Goal: Task Accomplishment & Management: Complete application form

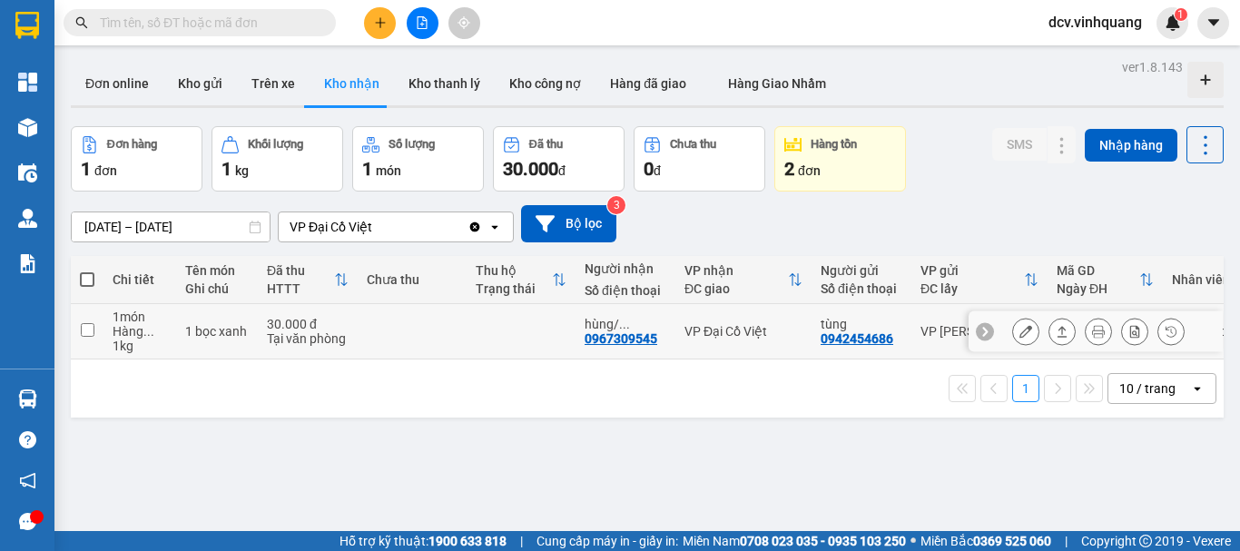
click at [619, 341] on div "0967309545" at bounding box center [621, 338] width 73 height 15
copy div "0967309545"
click at [235, 25] on input "text" at bounding box center [207, 23] width 214 height 20
paste input "0967309545"
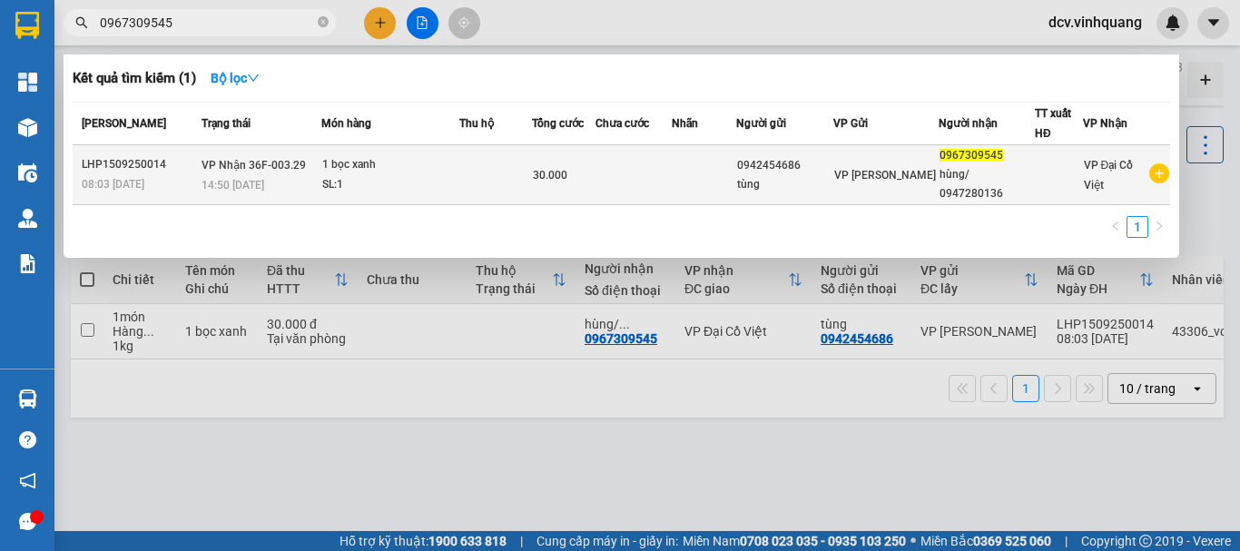
type input "0967309545"
click at [521, 176] on td at bounding box center [496, 175] width 73 height 60
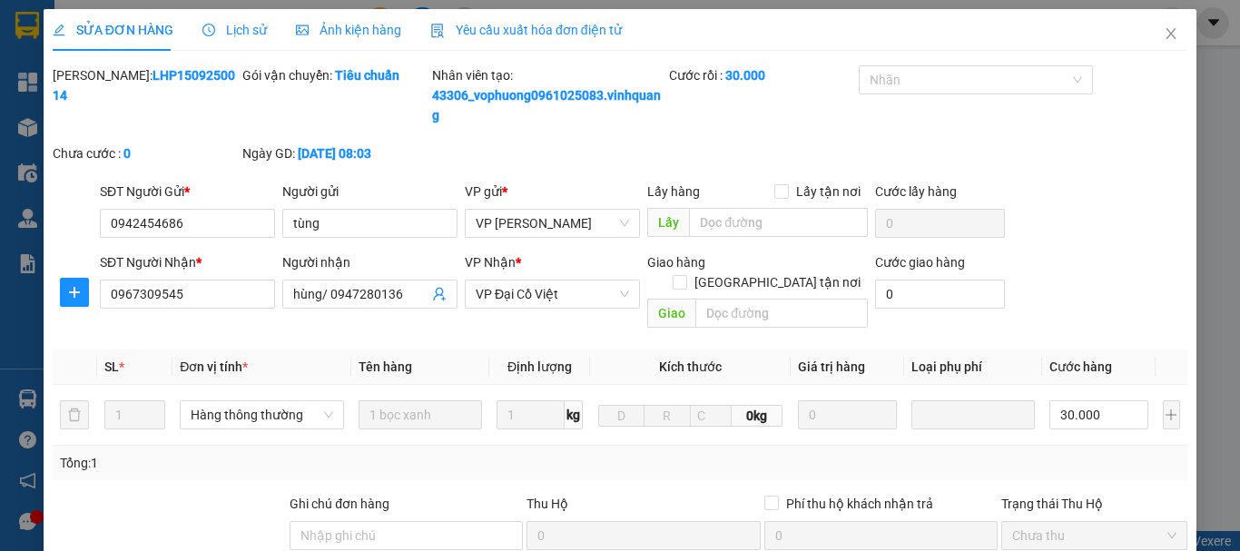
type input "0942454686"
type input "tùng"
type input "0967309545"
type input "hùng/ 0947280136"
type input "30.000"
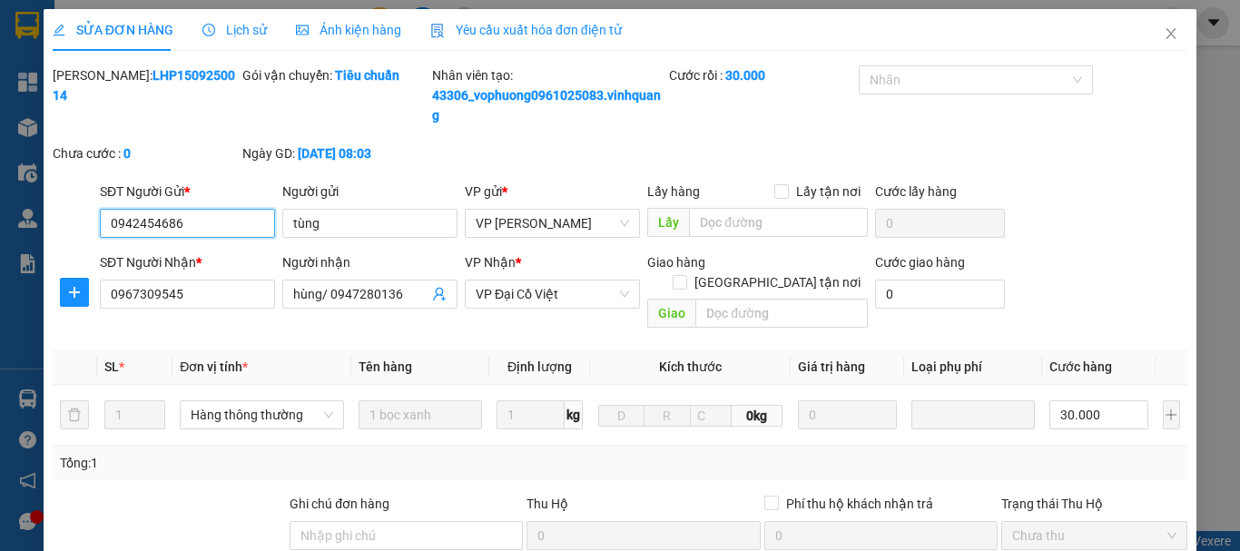
scroll to position [293, 0]
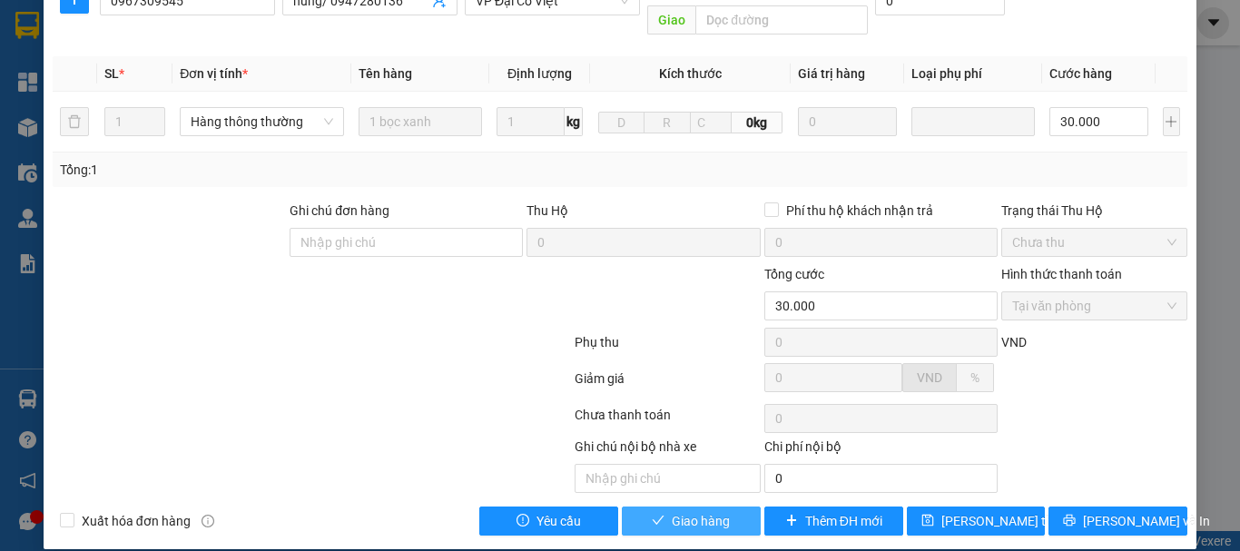
drag, startPoint x: 704, startPoint y: 501, endPoint x: 717, endPoint y: 499, distance: 13.9
click at [705, 511] on span "Giao hàng" at bounding box center [701, 521] width 58 height 20
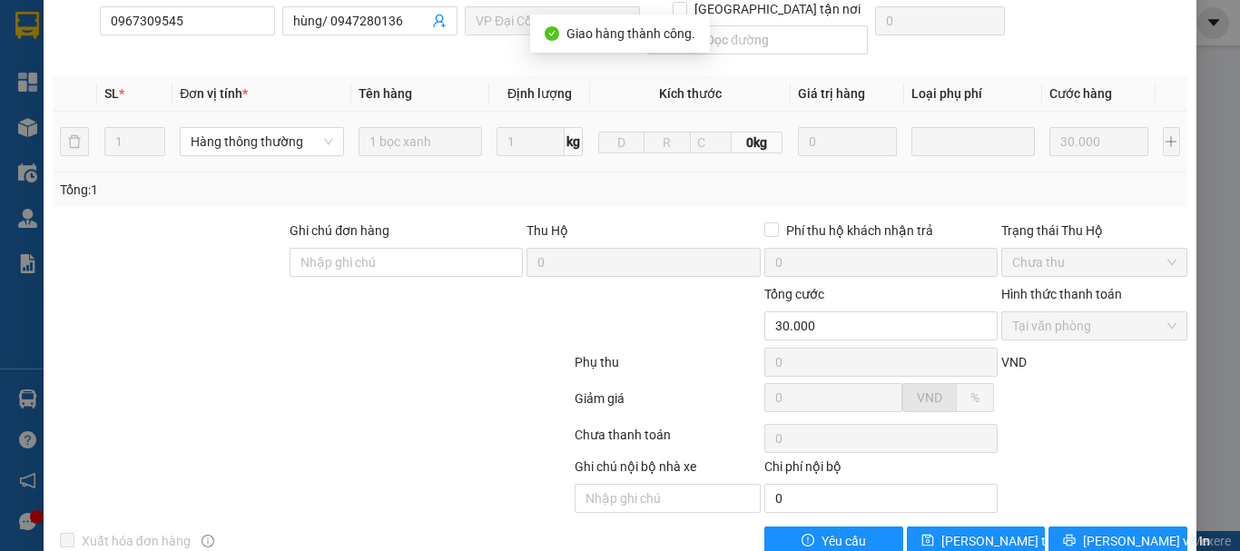
scroll to position [0, 0]
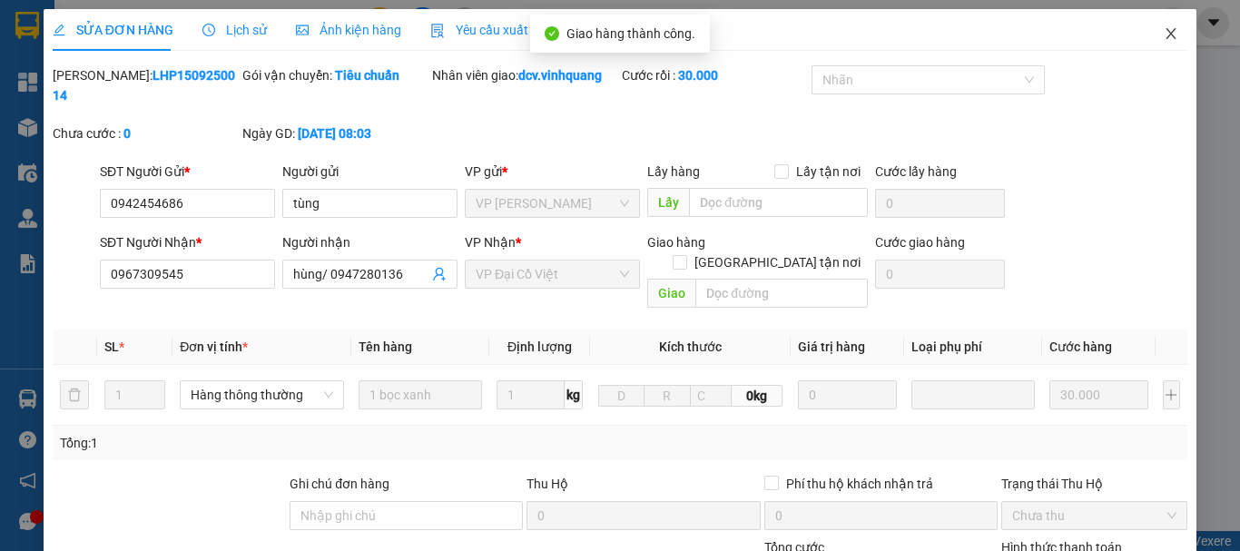
click at [1153, 43] on span "Close" at bounding box center [1171, 34] width 51 height 51
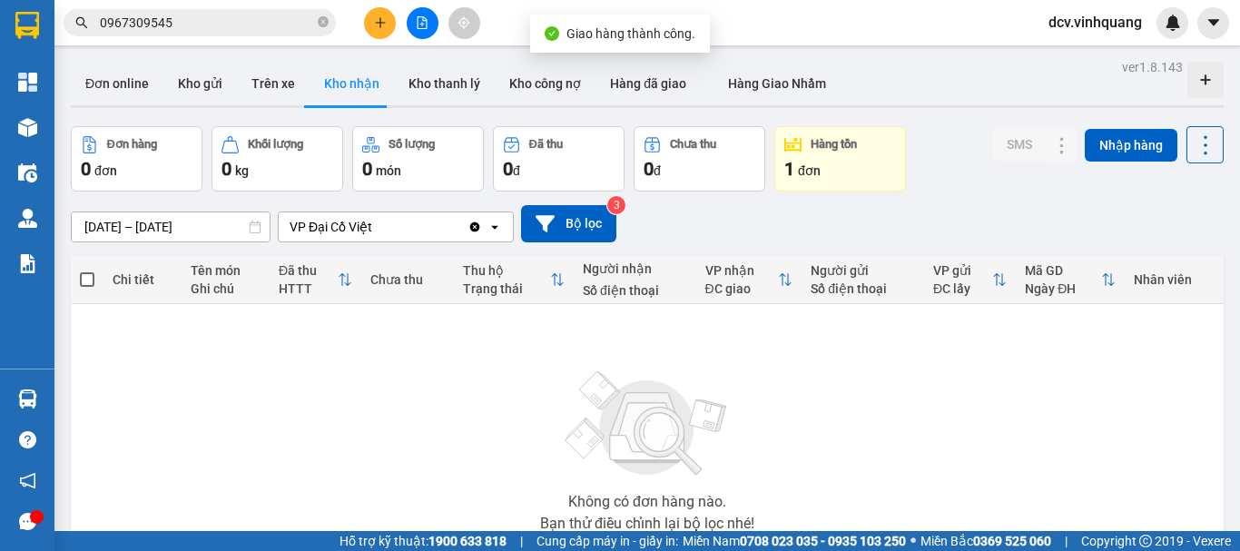
click at [199, 25] on input "0967309545" at bounding box center [207, 23] width 214 height 20
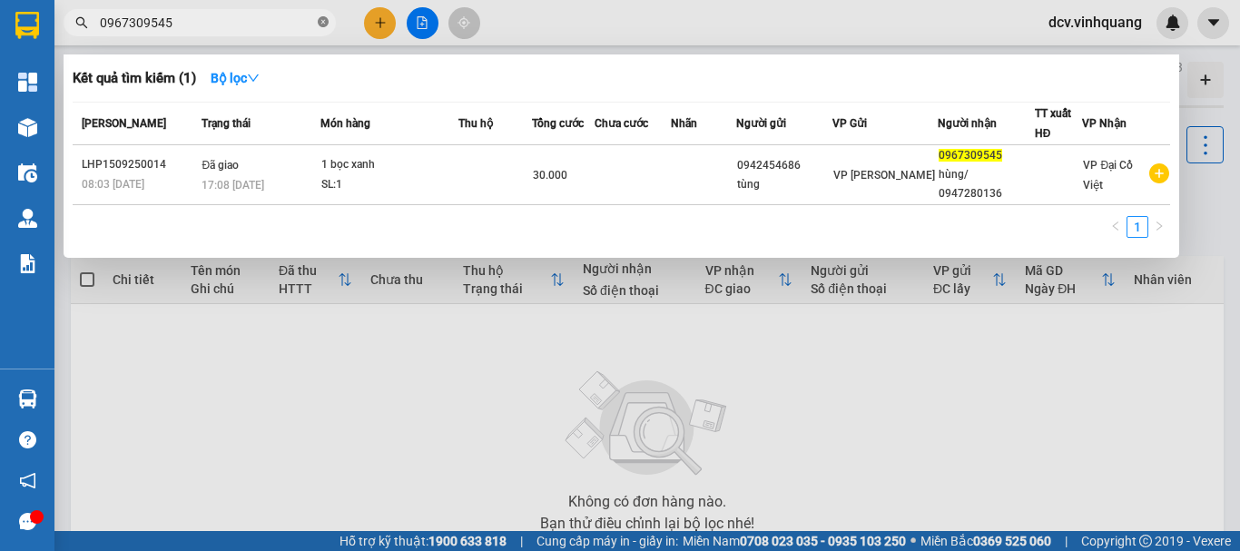
click at [321, 25] on icon "close-circle" at bounding box center [323, 21] width 11 height 11
